Goal: Navigation & Orientation: Find specific page/section

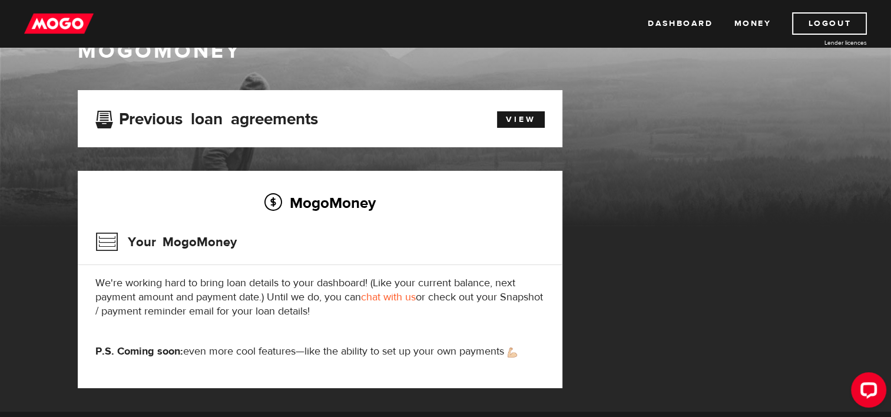
scroll to position [59, 0]
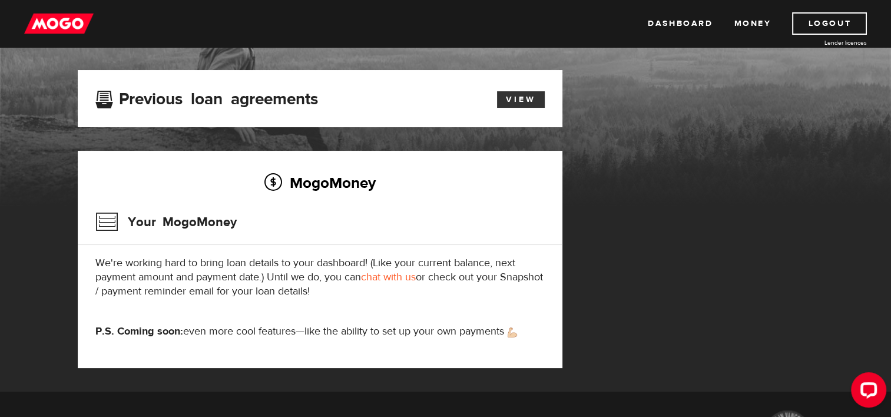
click at [520, 104] on link "View" at bounding box center [521, 99] width 48 height 16
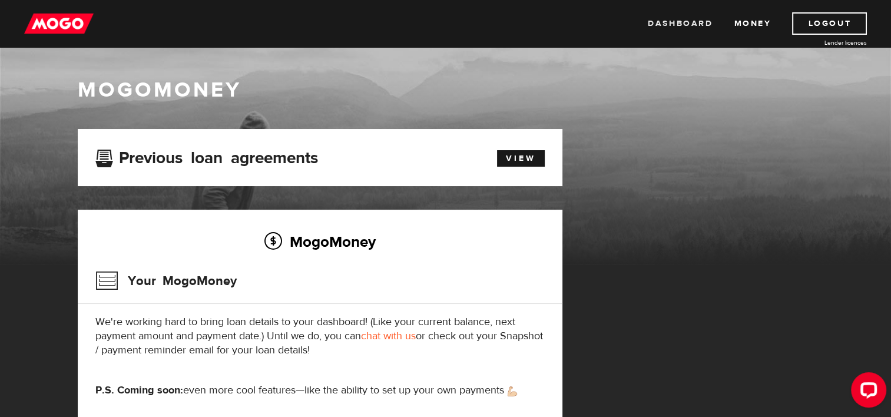
click at [696, 21] on link "Dashboard" at bounding box center [680, 23] width 65 height 22
